Goal: Information Seeking & Learning: Learn about a topic

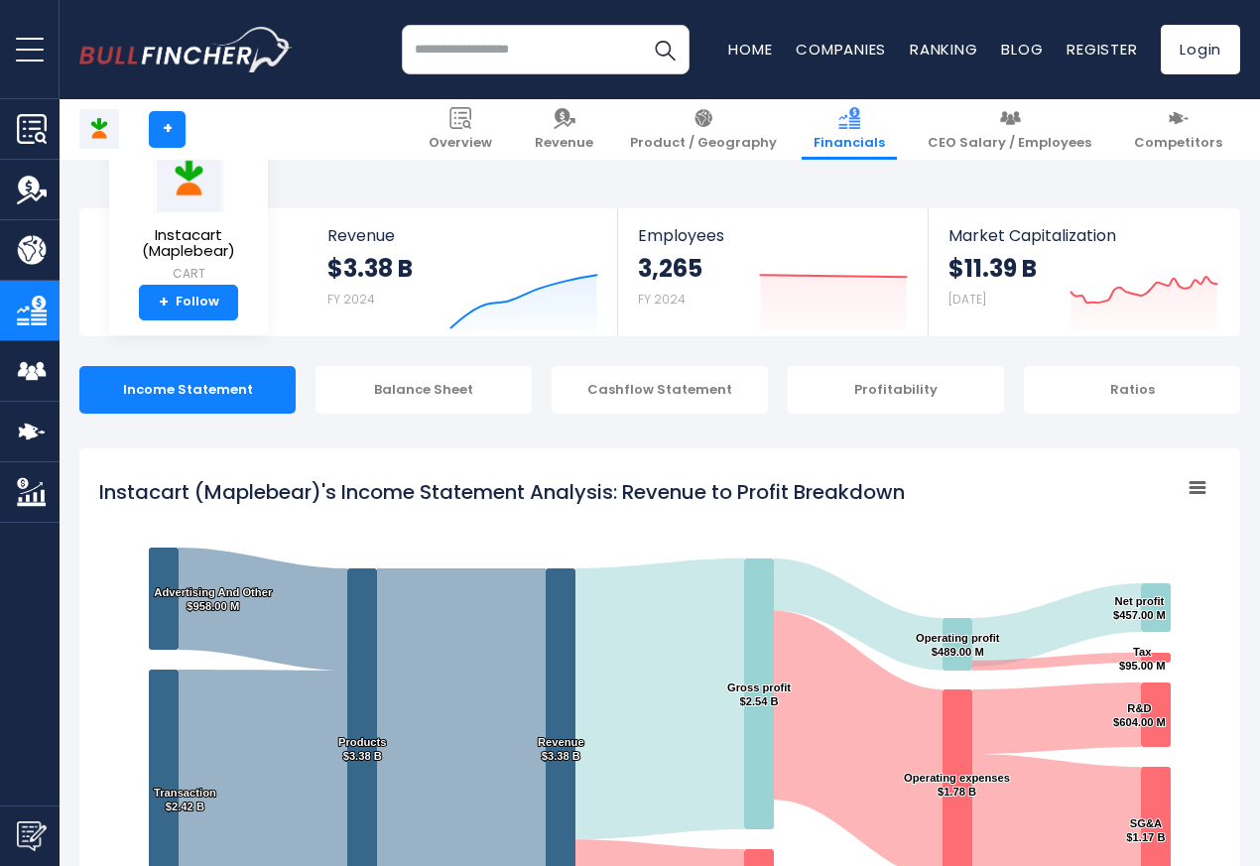
scroll to position [1073, 0]
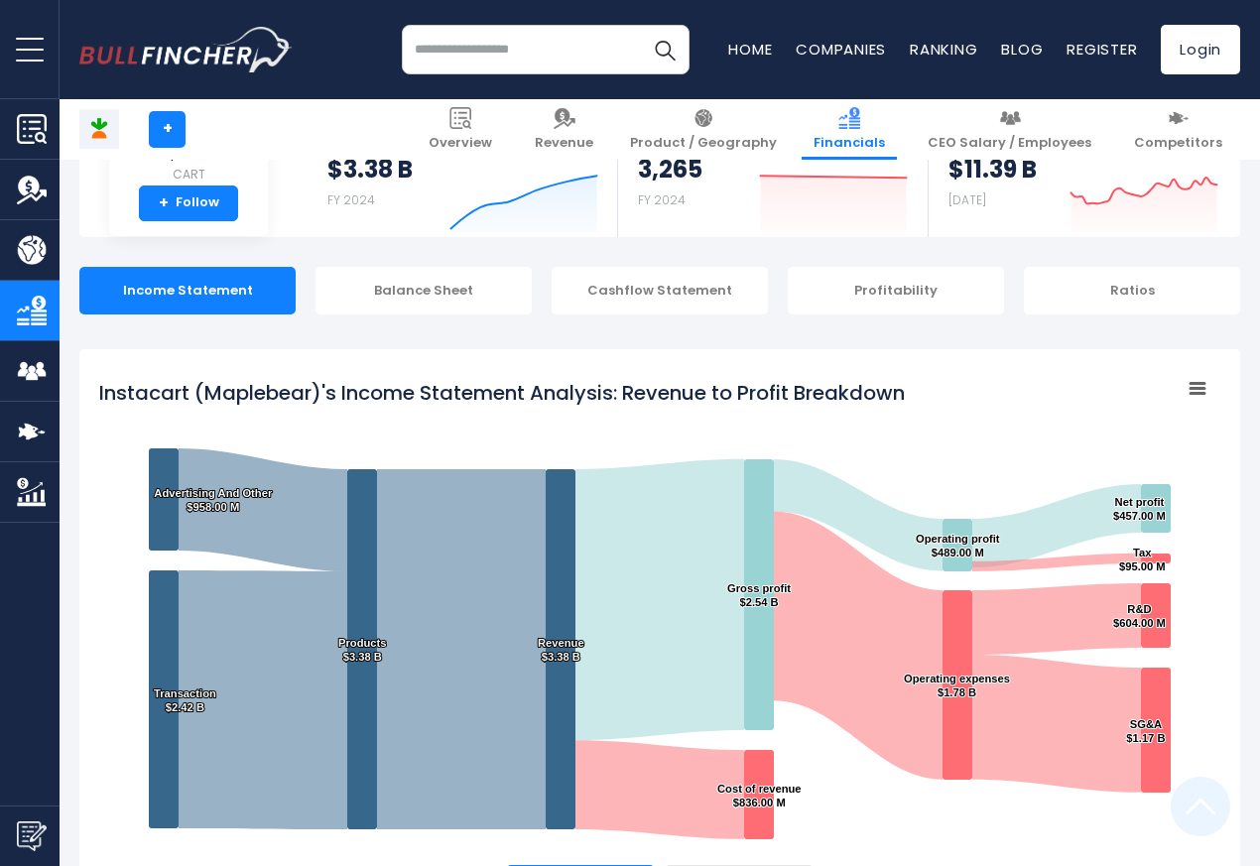
scroll to position [1073, 0]
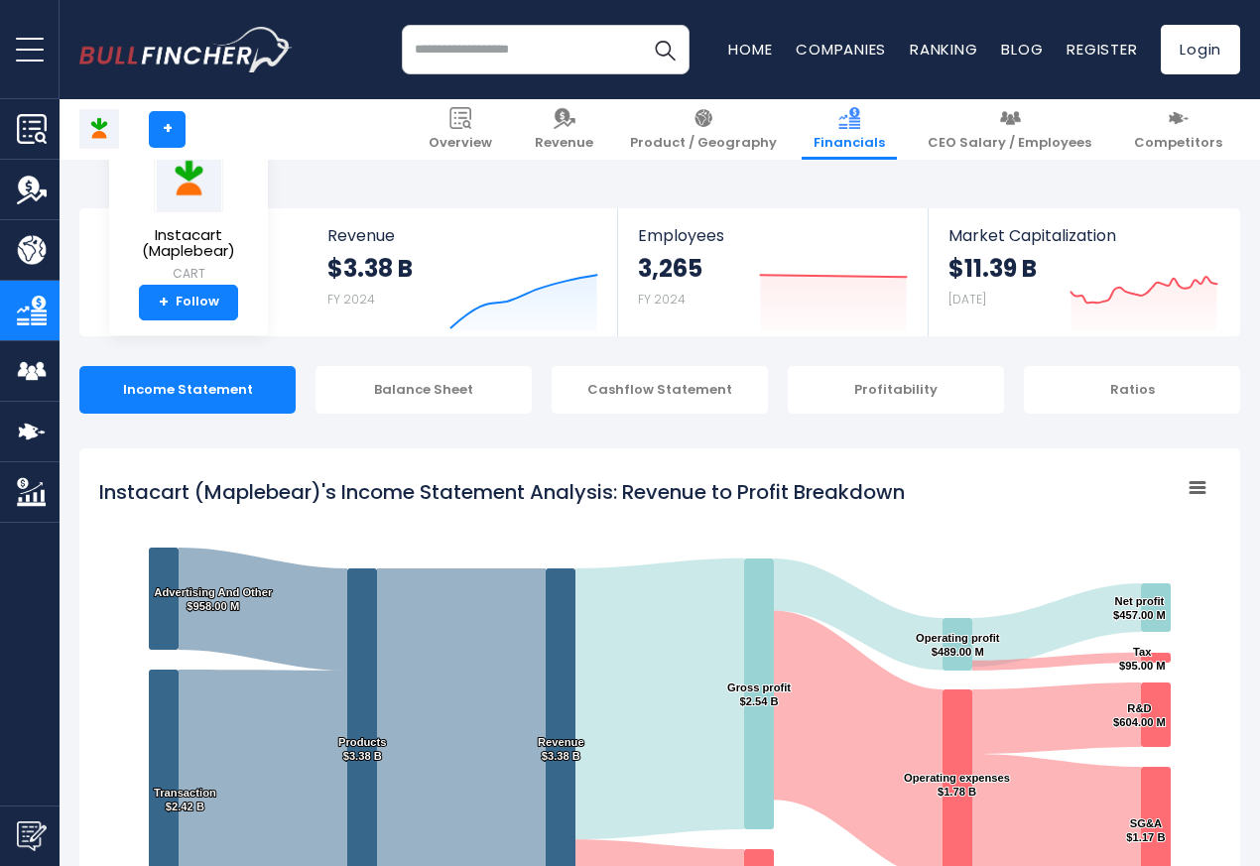
scroll to position [1073, 0]
